Goal: Find specific fact: Find specific fact

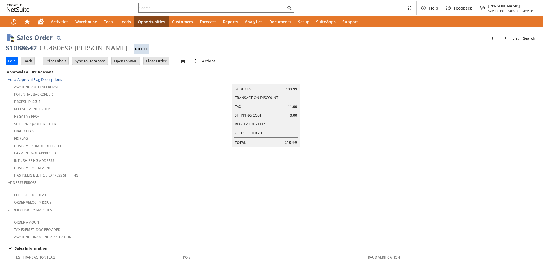
scroll to position [306, 0]
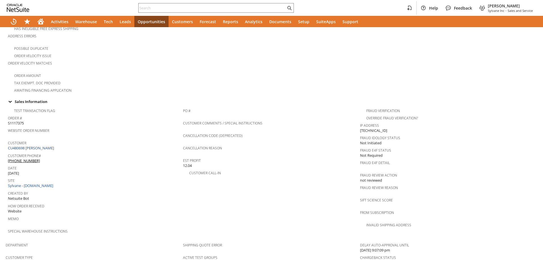
scroll to position [331, 0]
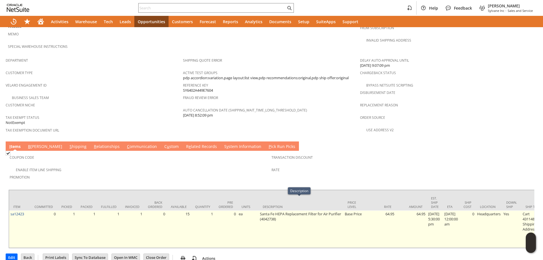
click at [283, 210] on td "Santa Fe HEPA Replacement Filter for Air Purifier (4042738)" at bounding box center [300, 228] width 85 height 37
copy td "4042738"
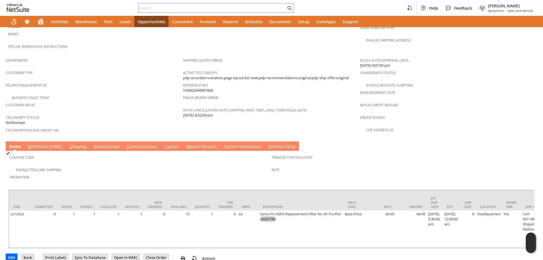
scroll to position [133, 0]
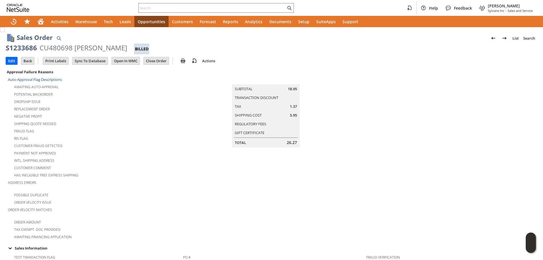
scroll to position [311, 0]
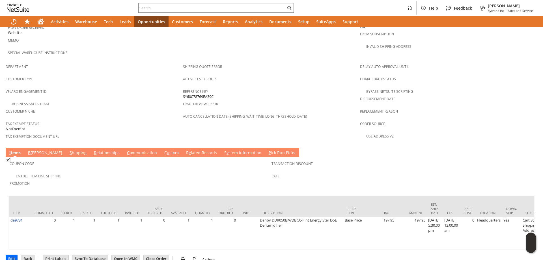
scroll to position [155, 0]
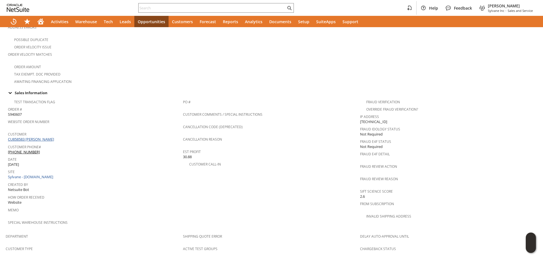
click at [48, 137] on link "CU858583 Merwyn Kusnierek" at bounding box center [32, 139] width 48 height 5
